Goal: Find specific page/section: Find specific page/section

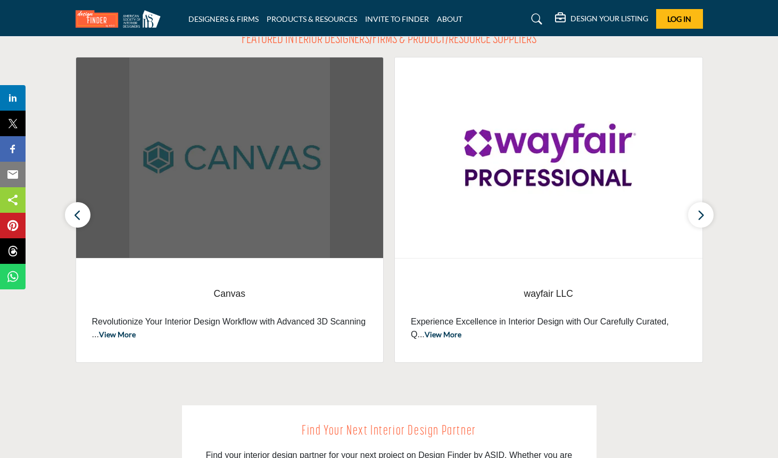
scroll to position [374, 0]
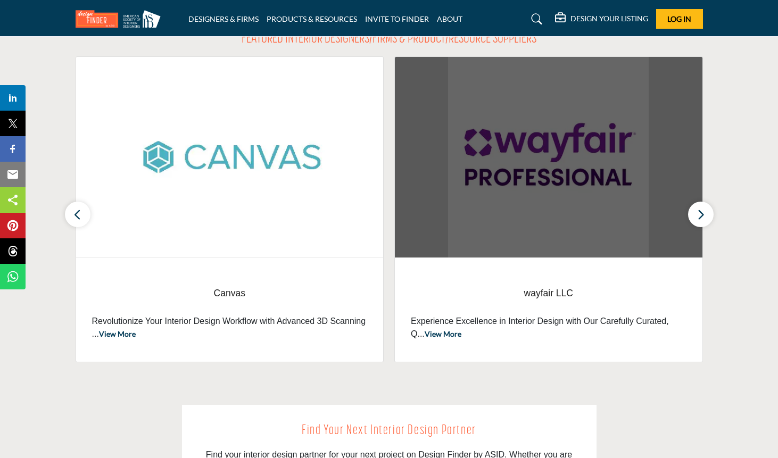
click at [555, 168] on img at bounding box center [549, 157] width 308 height 201
